Goal: Information Seeking & Learning: Understand process/instructions

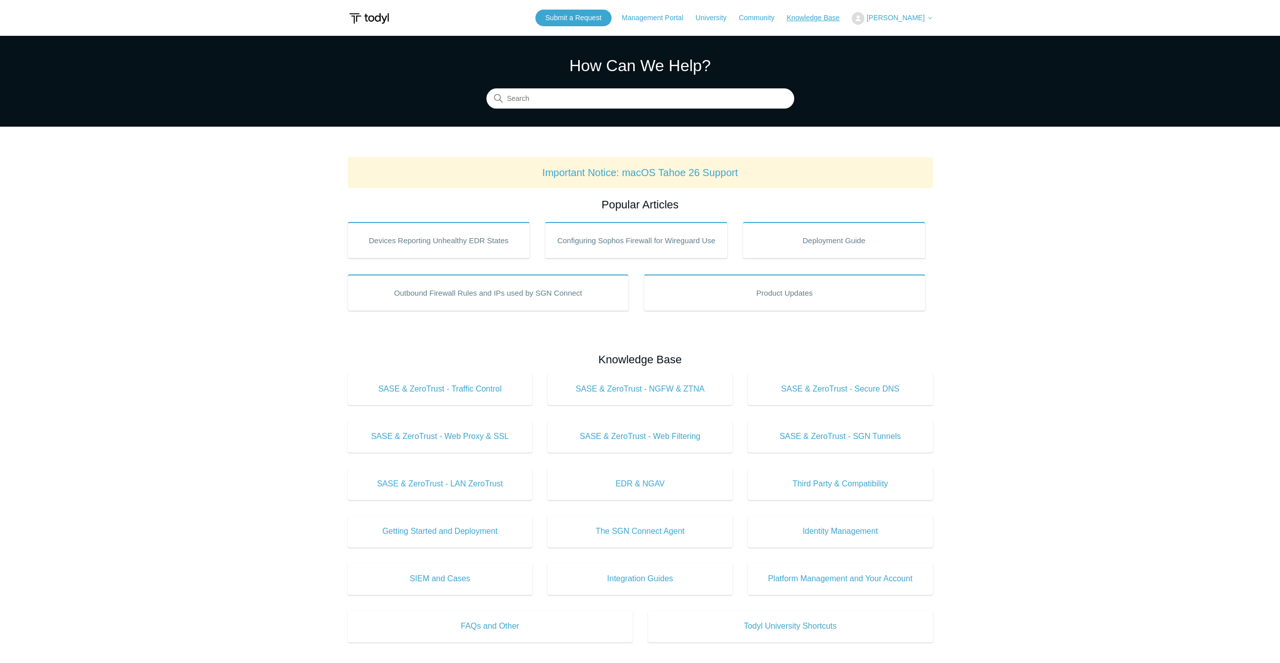
click at [838, 17] on link "Knowledge Base" at bounding box center [817, 18] width 63 height 11
click at [886, 21] on button "[PERSON_NAME]" at bounding box center [891, 18] width 81 height 13
click at [895, 37] on link "My Support Requests" at bounding box center [901, 40] width 98 height 18
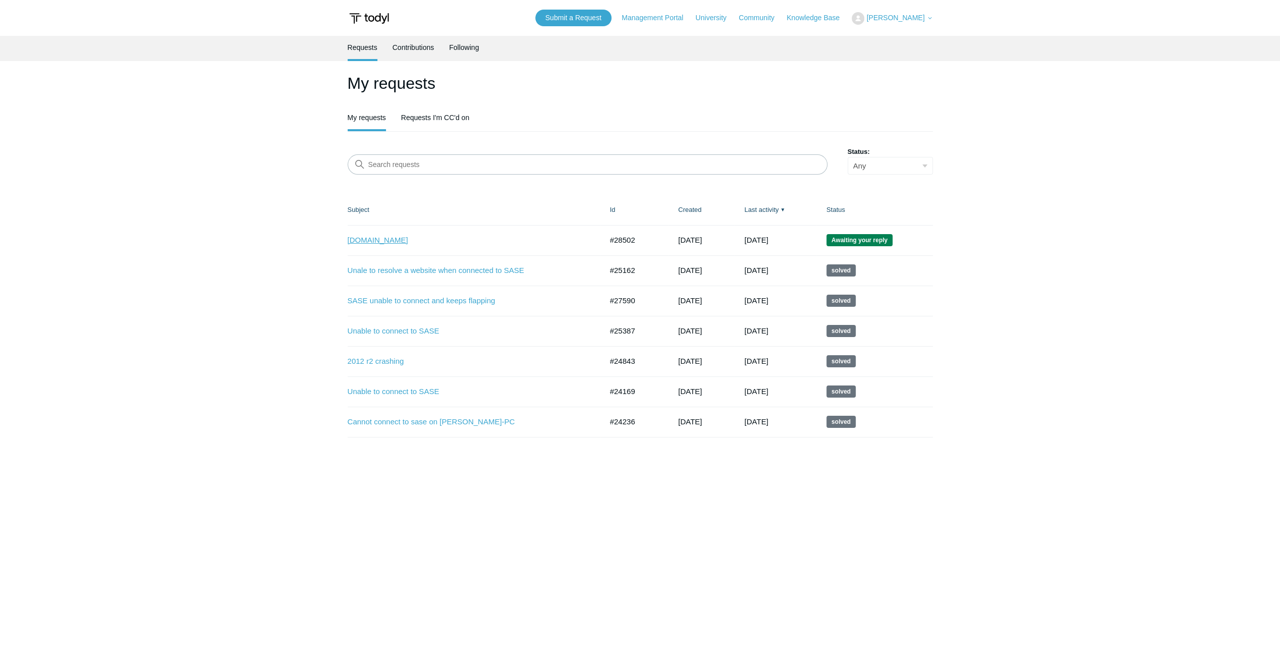
click at [439, 245] on link "www.loopnet.com" at bounding box center [468, 241] width 240 height 12
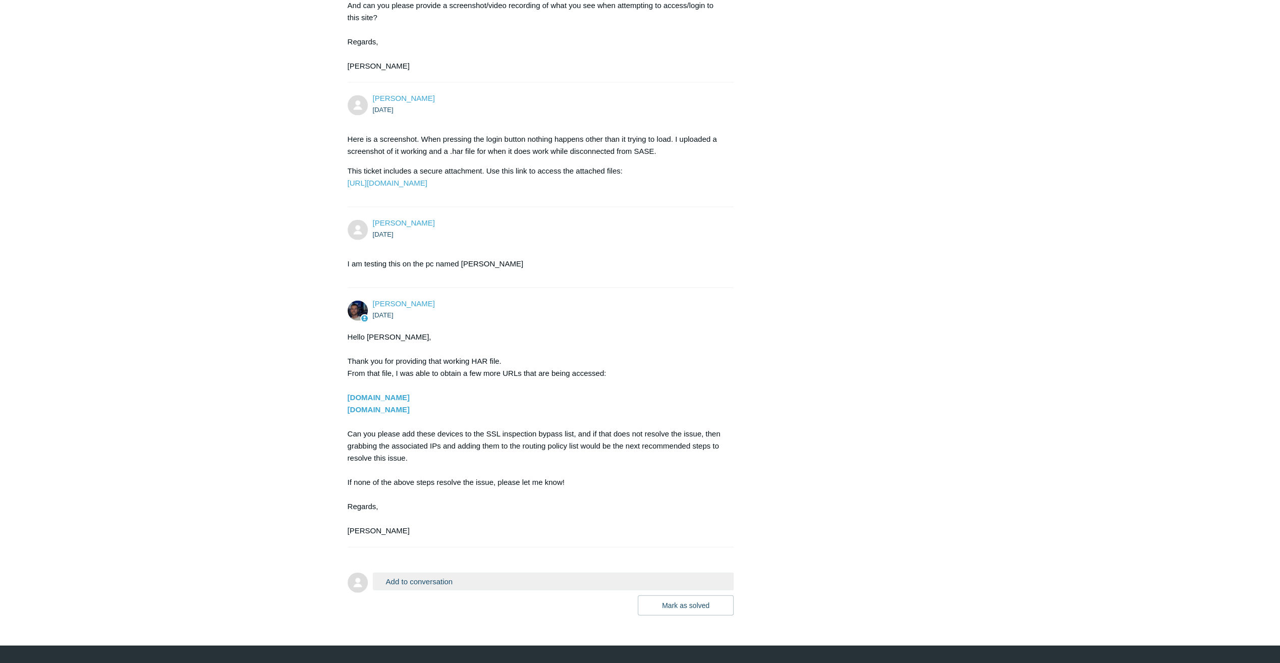
scroll to position [2101, 0]
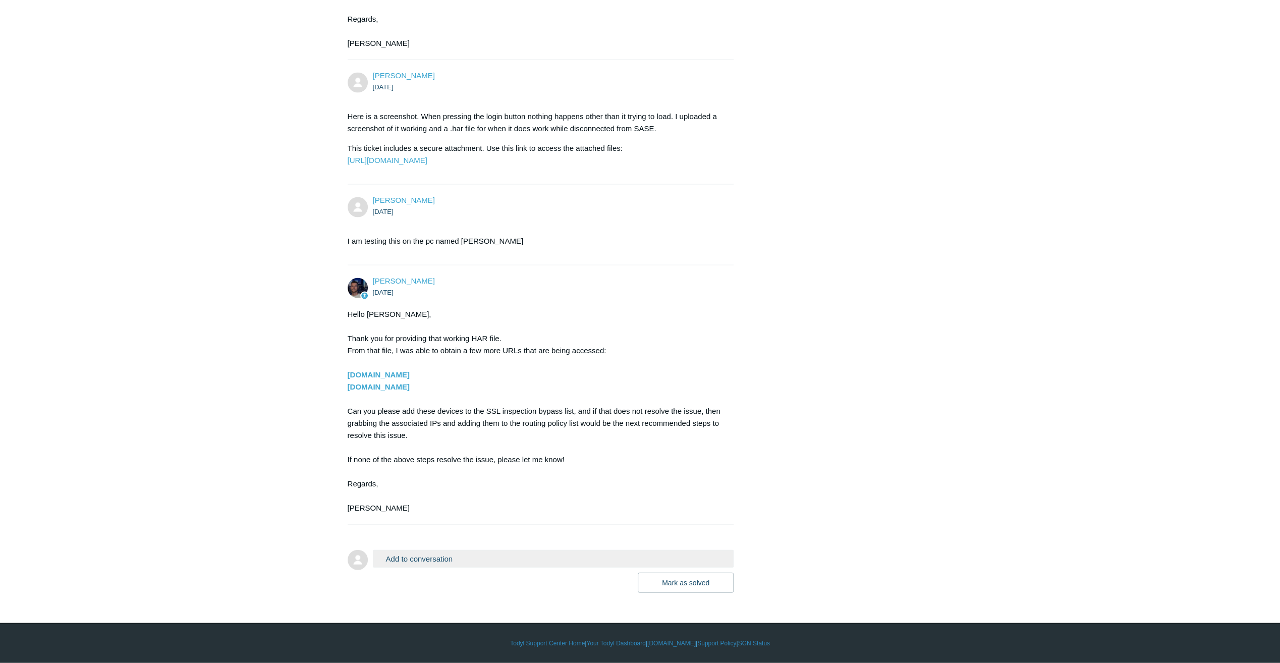
drag, startPoint x: 439, startPoint y: 373, endPoint x: 347, endPoint y: 376, distance: 92.4
copy strong "secure.costargroup.com"
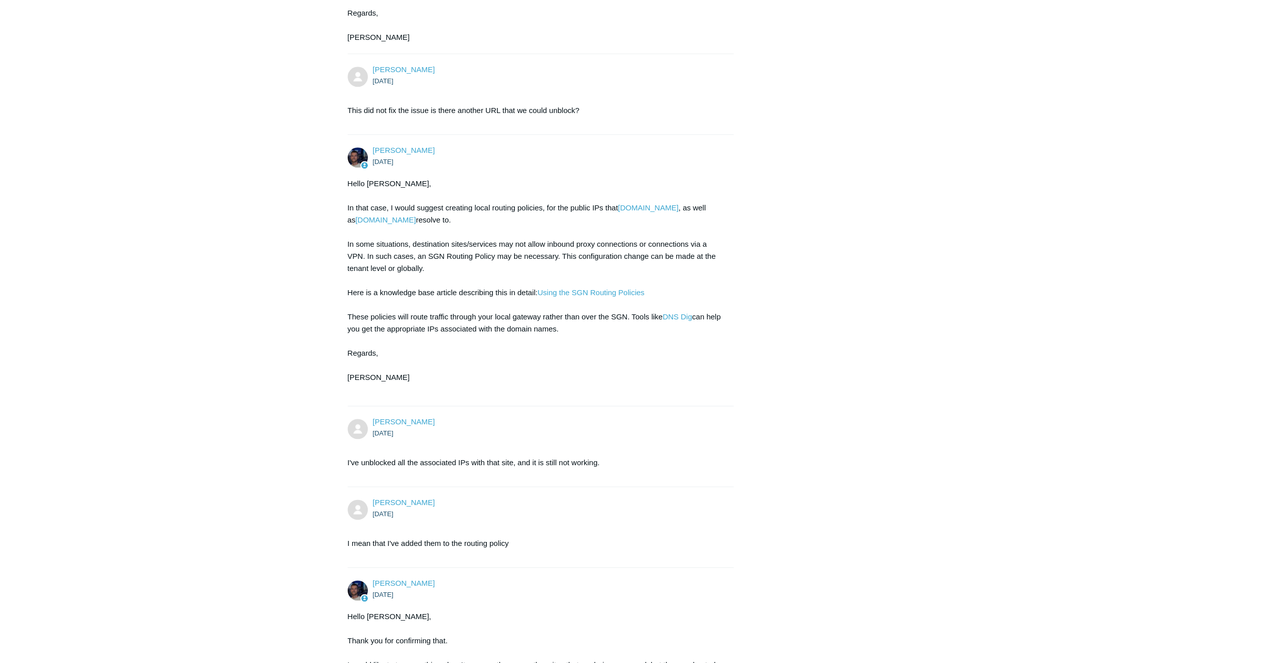
scroll to position [941, 0]
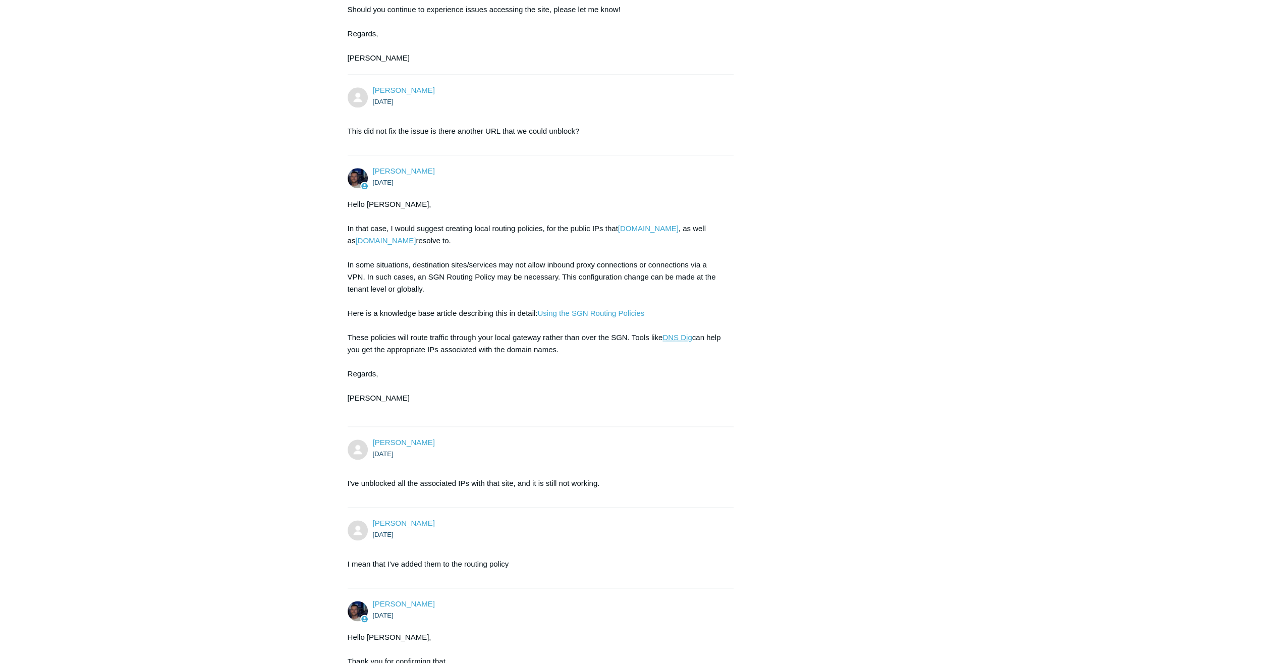
click at [676, 342] on link "DNS Dig" at bounding box center [676, 337] width 29 height 9
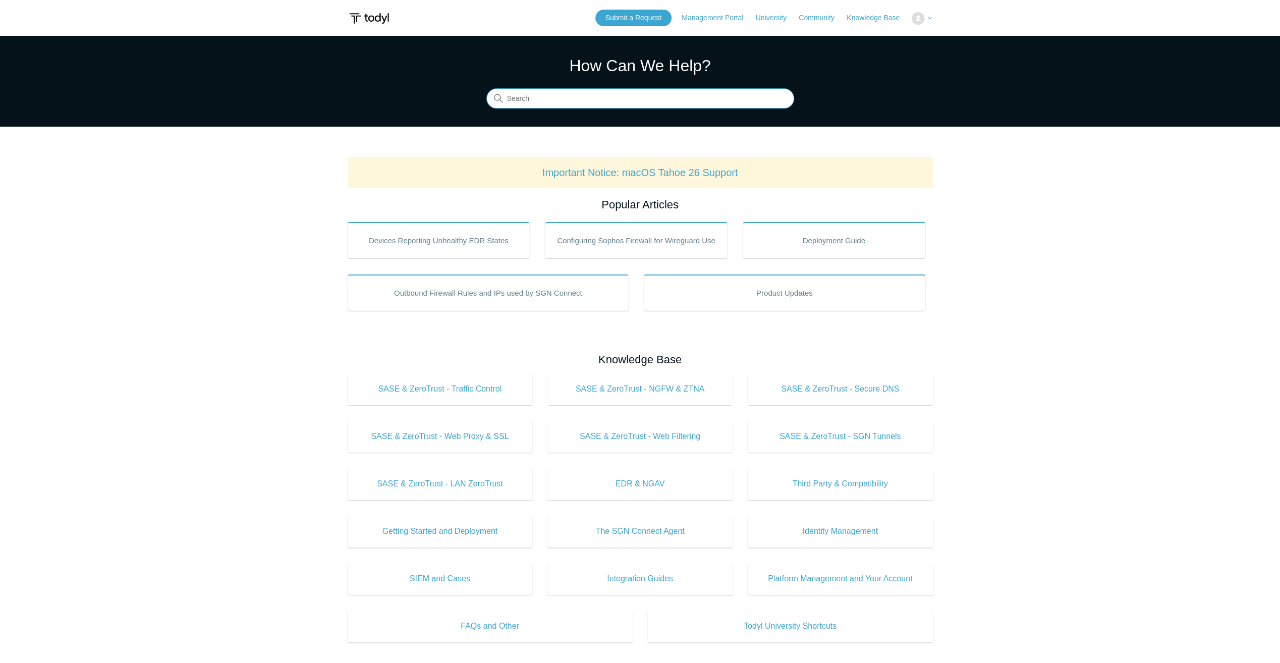
click at [592, 106] on input "Search" at bounding box center [640, 99] width 308 height 20
type input "a"
type input "uninstall"
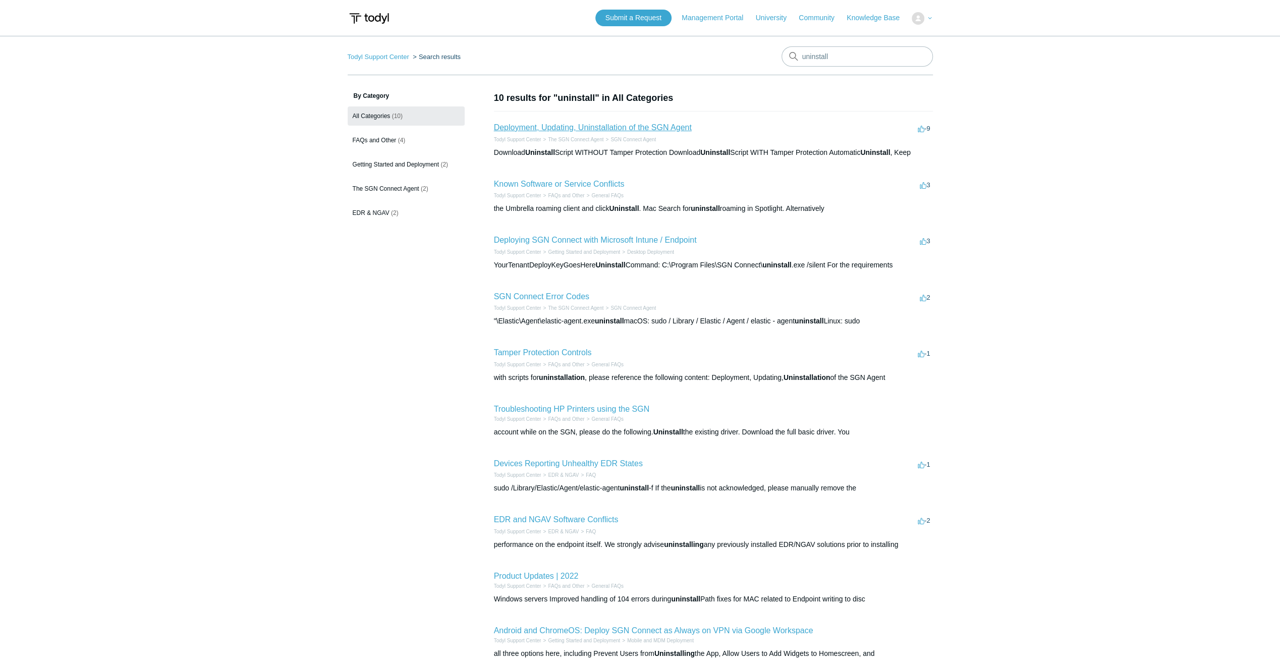
click at [595, 128] on link "Deployment, Updating, Uninstallation of the SGN Agent" at bounding box center [593, 127] width 198 height 9
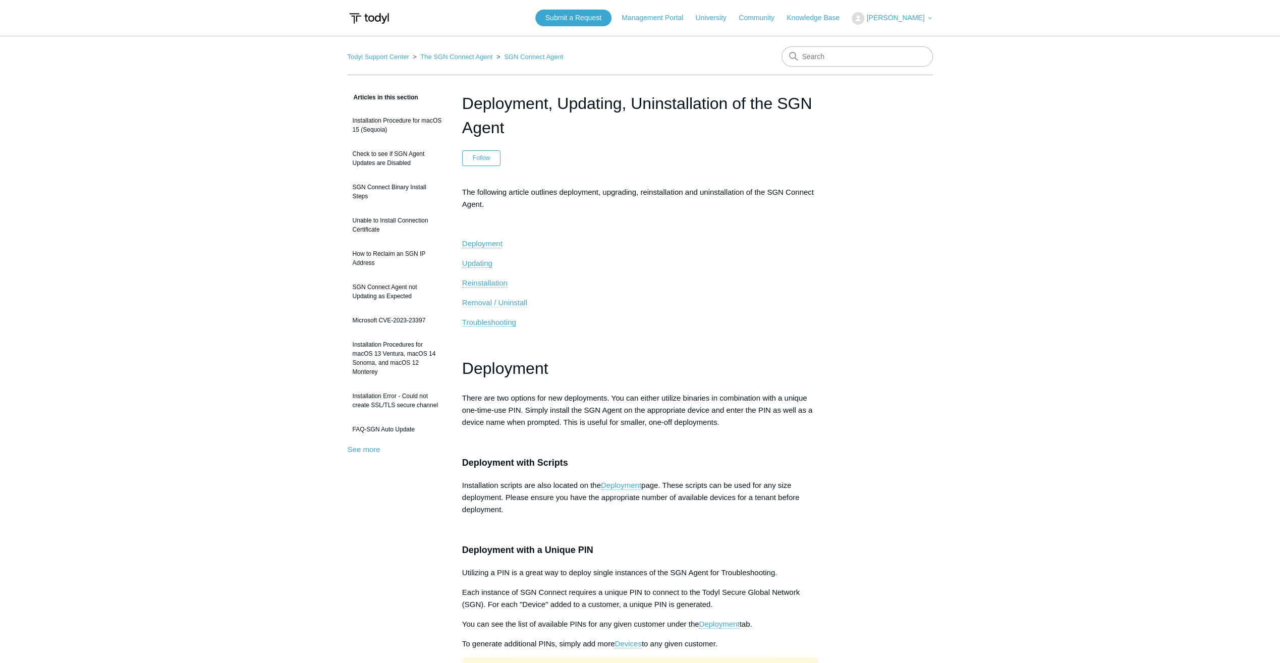
click at [491, 301] on span "Removal / Uninstall" at bounding box center [494, 302] width 65 height 9
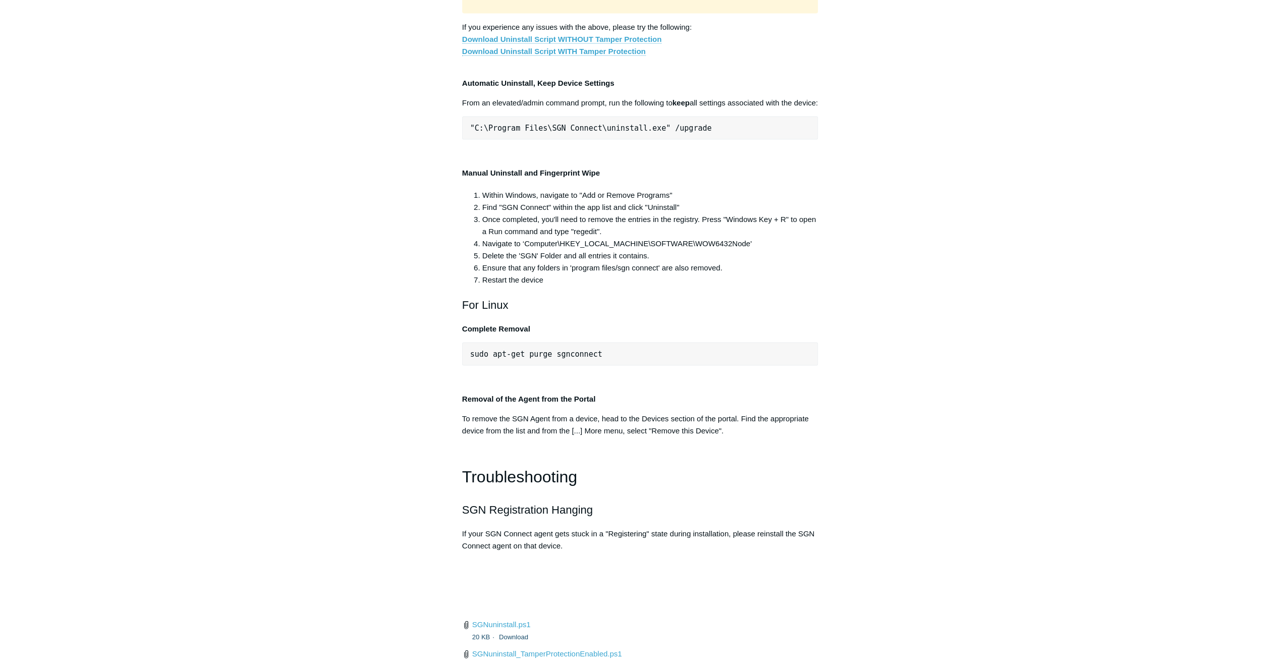
scroll to position [1962, 0]
